Goal: Transaction & Acquisition: Purchase product/service

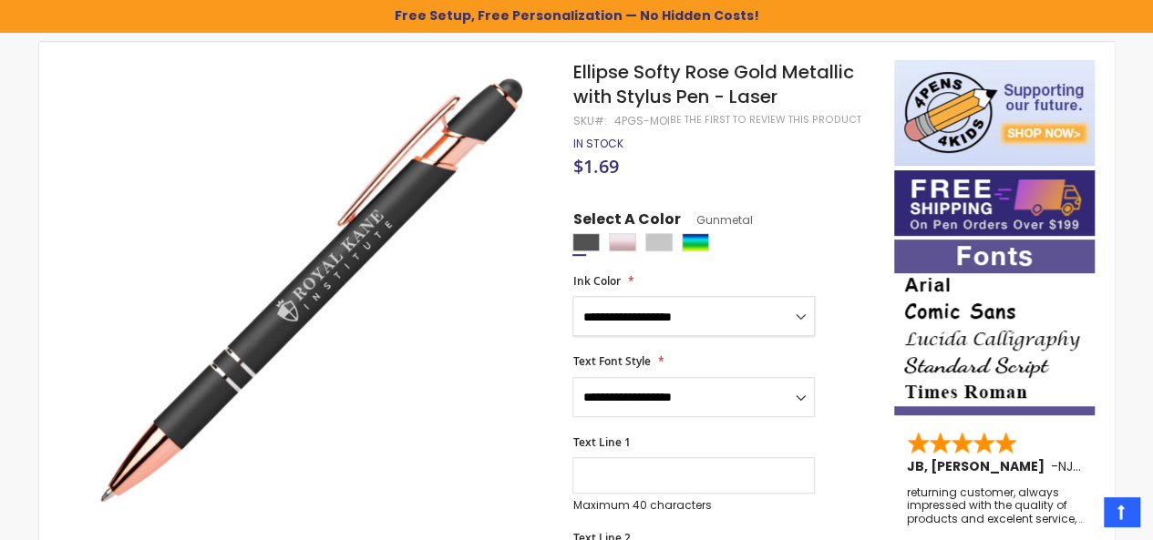
click at [794, 313] on select "**********" at bounding box center [693, 316] width 242 height 40
select select "****"
click at [572, 296] on select "**********" at bounding box center [693, 316] width 242 height 40
click at [659, 403] on select "**********" at bounding box center [693, 397] width 242 height 40
